Goal: Contribute content: Add original content to the website for others to see

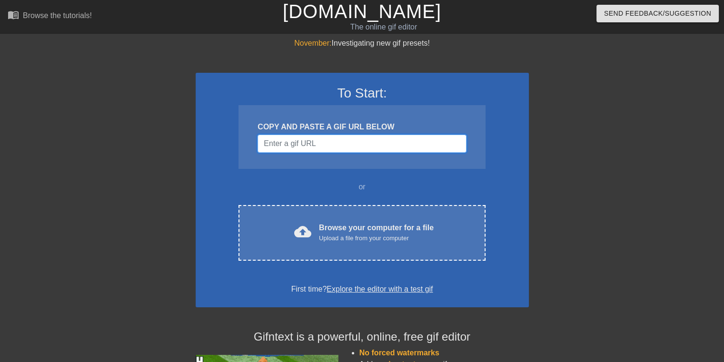
click at [274, 146] on input "Username" at bounding box center [361, 144] width 208 height 18
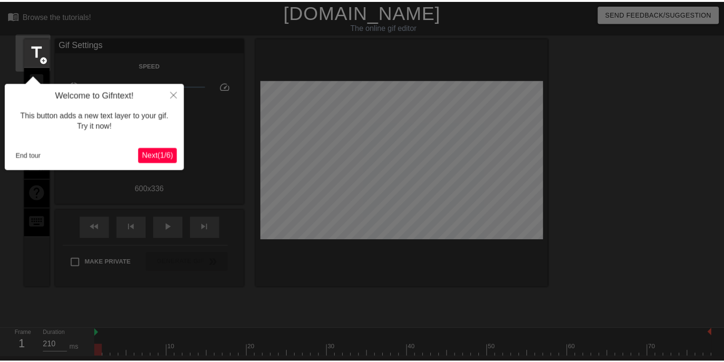
scroll to position [23, 0]
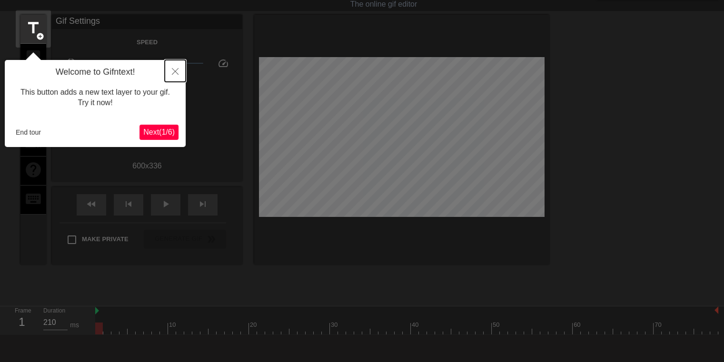
click at [175, 68] on button "Close" at bounding box center [175, 71] width 21 height 22
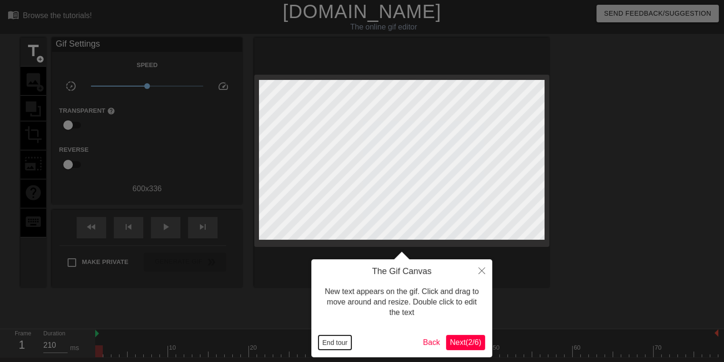
click at [329, 343] on button "End tour" at bounding box center [334, 342] width 33 height 14
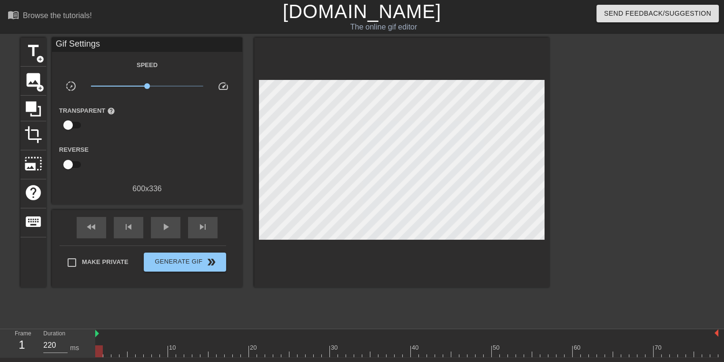
click at [339, 339] on div at bounding box center [342, 345] width 8 height 12
click at [334, 343] on div "30" at bounding box center [335, 348] width 9 height 10
click at [479, 269] on div at bounding box center [401, 163] width 295 height 250
type input "220"
click at [466, 346] on div at bounding box center [406, 351] width 623 height 12
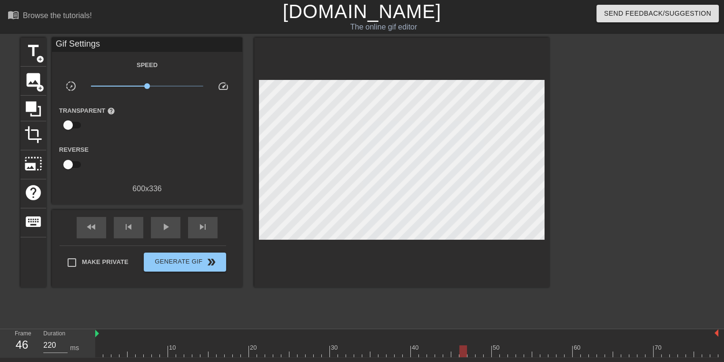
click at [430, 339] on div at bounding box center [431, 345] width 8 height 12
click at [481, 265] on div at bounding box center [401, 163] width 295 height 250
click at [481, 267] on div at bounding box center [401, 163] width 295 height 250
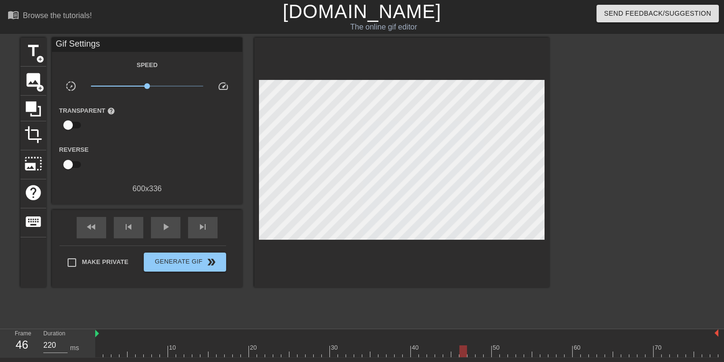
click at [480, 269] on div at bounding box center [401, 163] width 295 height 250
click at [226, 62] on div "Speed" at bounding box center [147, 65] width 190 height 12
click at [481, 272] on div at bounding box center [401, 163] width 295 height 250
click at [340, 337] on div at bounding box center [406, 334] width 623 height 10
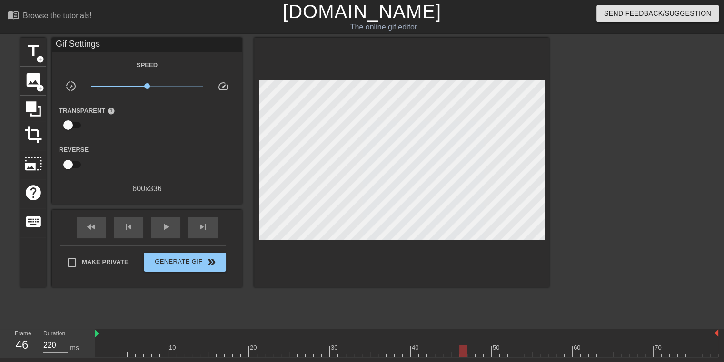
click at [479, 271] on div at bounding box center [401, 163] width 295 height 250
click at [33, 54] on span "title" at bounding box center [33, 51] width 18 height 18
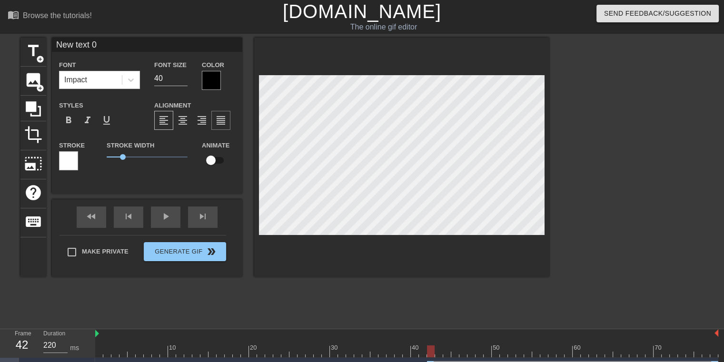
type input "New text0"
type textarea "New text0"
click at [108, 340] on div at bounding box center [107, 345] width 8 height 12
drag, startPoint x: 108, startPoint y: 340, endPoint x: 102, endPoint y: 337, distance: 7.1
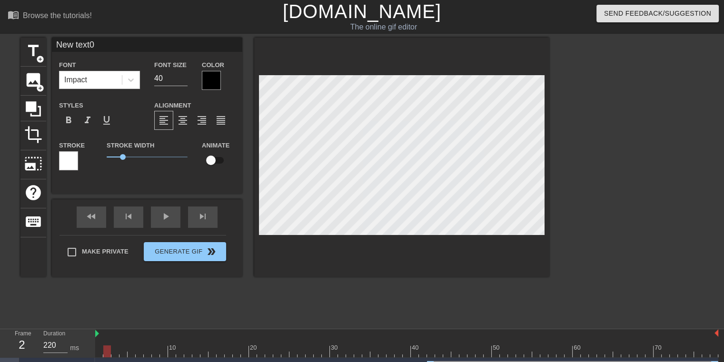
click at [102, 337] on div "10 20 30 40 50 60 70" at bounding box center [406, 343] width 623 height 28
type input "210"
drag, startPoint x: 108, startPoint y: 352, endPoint x: 101, endPoint y: 352, distance: 6.7
click at [101, 352] on div at bounding box center [99, 351] width 8 height 12
click at [71, 46] on input "New text0" at bounding box center [147, 45] width 190 height 14
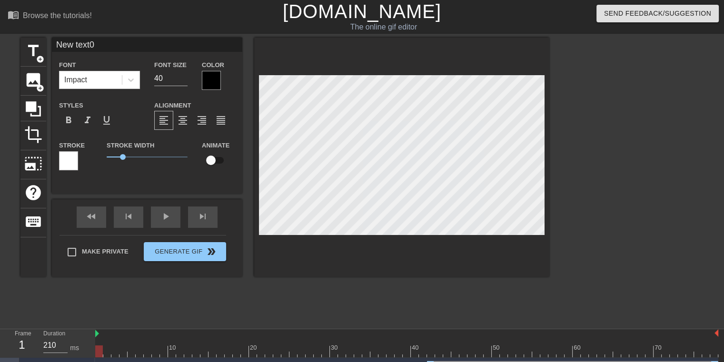
click at [71, 46] on input "New text0" at bounding box center [147, 45] width 190 height 14
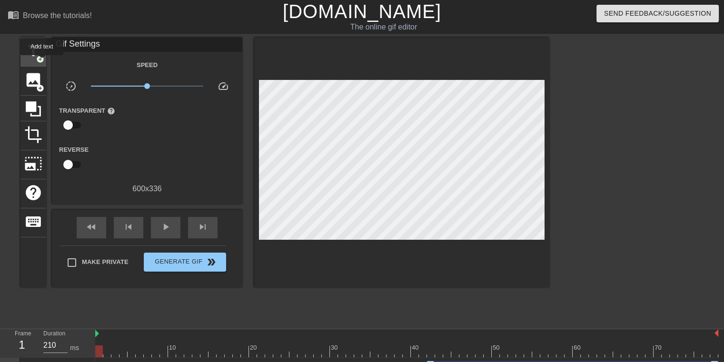
click at [42, 61] on span "add_circle" at bounding box center [40, 59] width 8 height 8
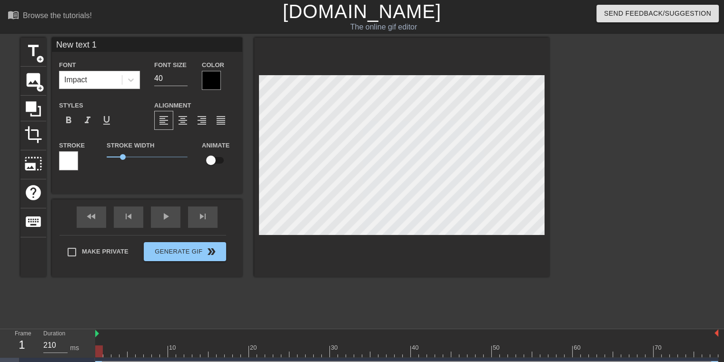
scroll to position [1, 1]
type input "Q"
type textarea "Q"
type input "Qu"
type textarea "Qu"
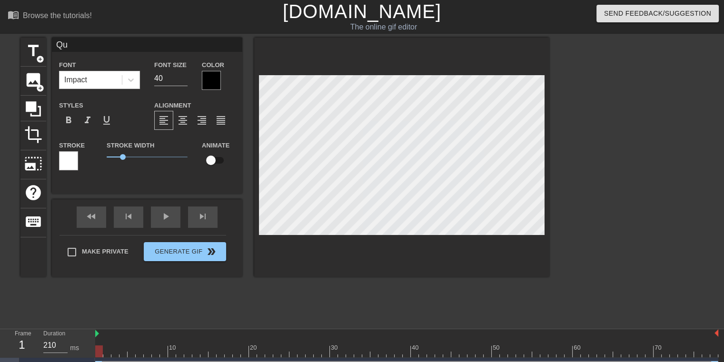
type input "Que"
type textarea "Que"
type input "Quen"
type textarea "Quent"
type input "Quenti"
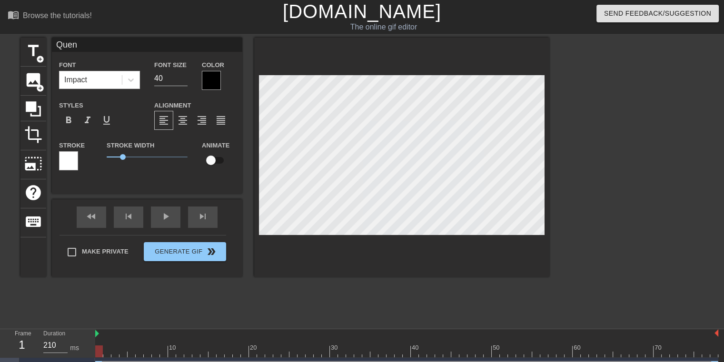
type textarea "Quenti"
type input "[PERSON_NAME]"
type textarea "[PERSON_NAME]"
type input "[PERSON_NAME]"
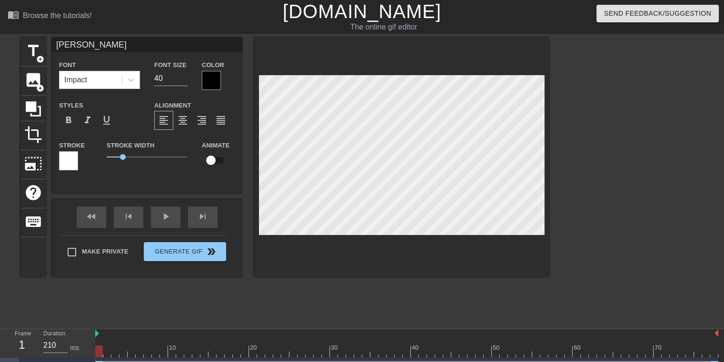
type textarea "[PERSON_NAME]"
type input "[PERSON_NAME]"
type textarea "[PERSON_NAME]"
type input "[PERSON_NAME] [PERSON_NAME]"
type textarea "[PERSON_NAME]"
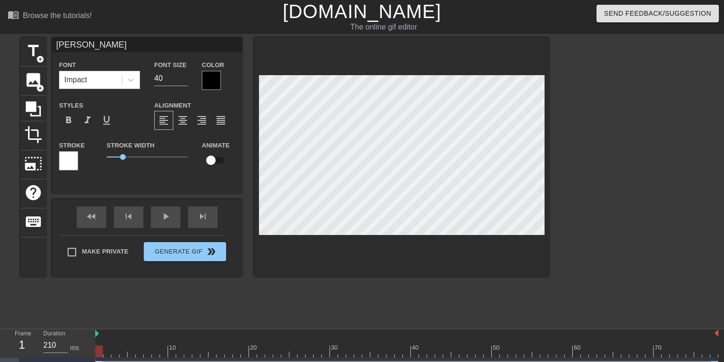
type input "[PERSON_NAME]"
type textarea "[PERSON_NAME]"
type input "[PERSON_NAME]"
type textarea "[PERSON_NAME]"
type input "[PERSON_NAME]"
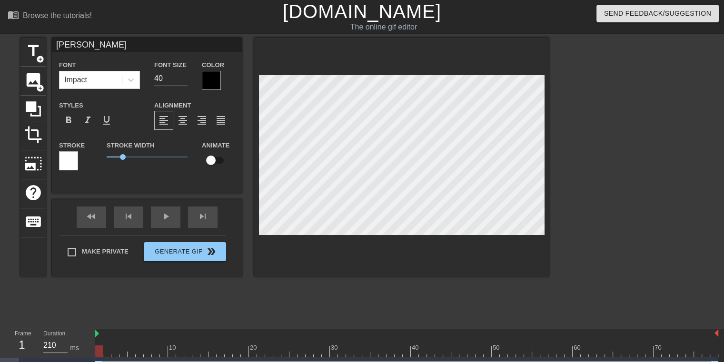
type textarea "[PERSON_NAME]"
